Goal: Task Accomplishment & Management: Complete application form

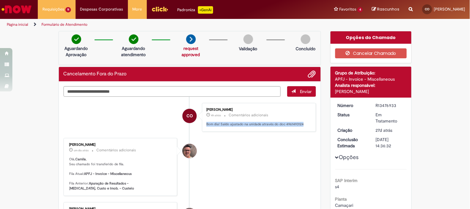
scroll to position [26, 0]
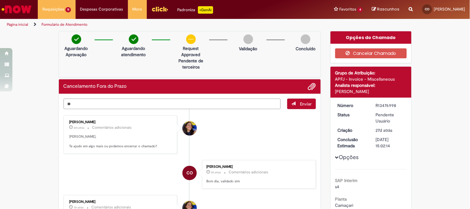
type textarea "*"
type textarea "**********"
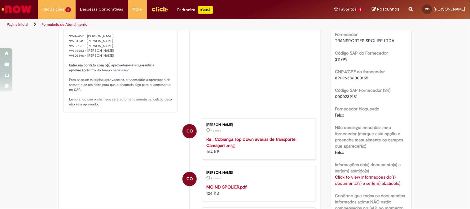
scroll to position [241, 0]
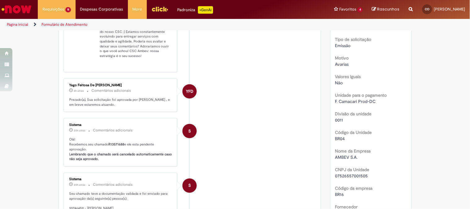
scroll to position [137, 0]
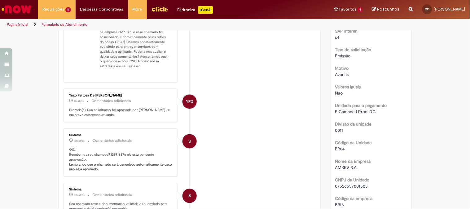
scroll to position [230, 0]
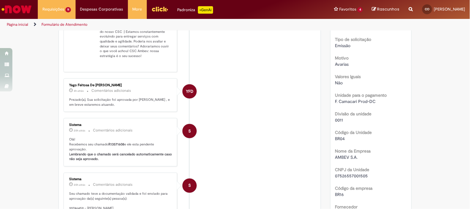
scroll to position [206, 0]
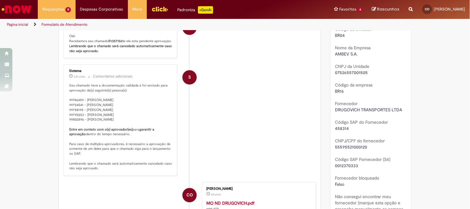
scroll to position [344, 0]
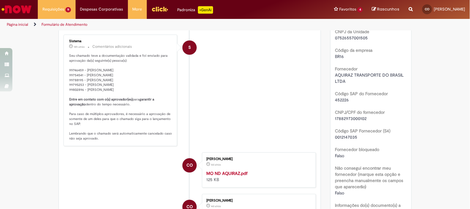
scroll to position [413, 0]
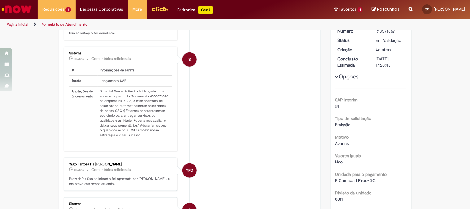
scroll to position [127, 0]
